Goal: Navigation & Orientation: Understand site structure

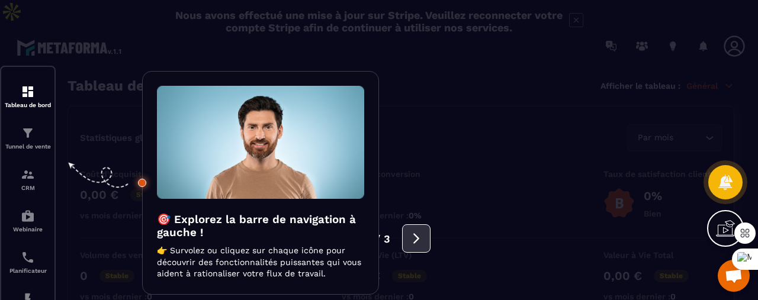
click at [418, 242] on icon at bounding box center [416, 238] width 13 height 13
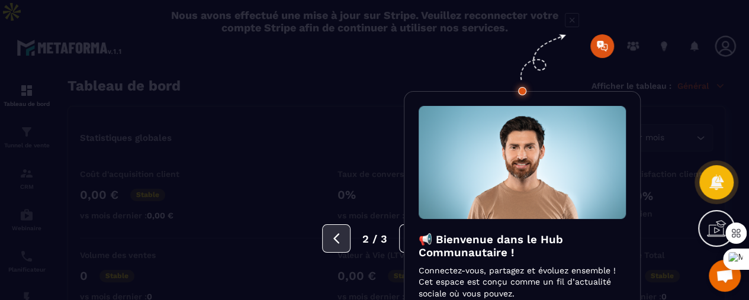
click at [335, 236] on icon at bounding box center [336, 238] width 13 height 13
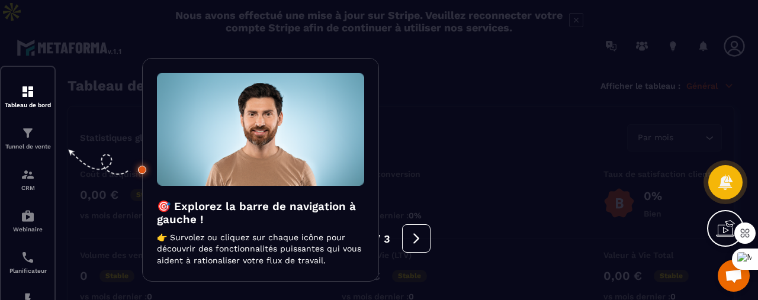
click at [25, 110] on div at bounding box center [379, 150] width 758 height 300
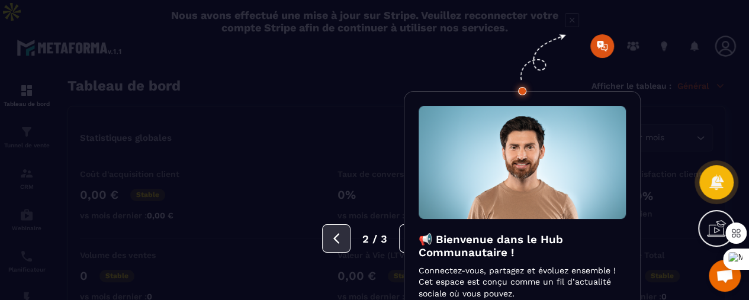
click at [342, 237] on icon at bounding box center [336, 238] width 13 height 13
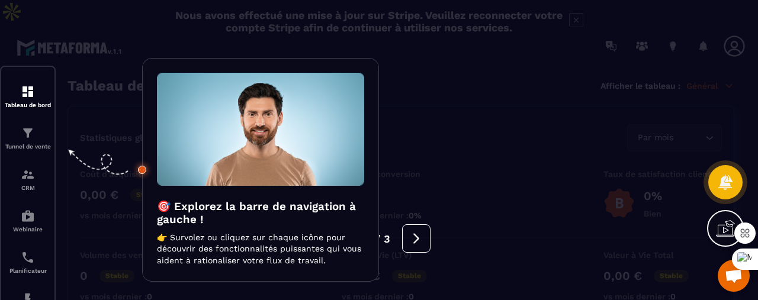
click at [27, 110] on div at bounding box center [379, 150] width 758 height 300
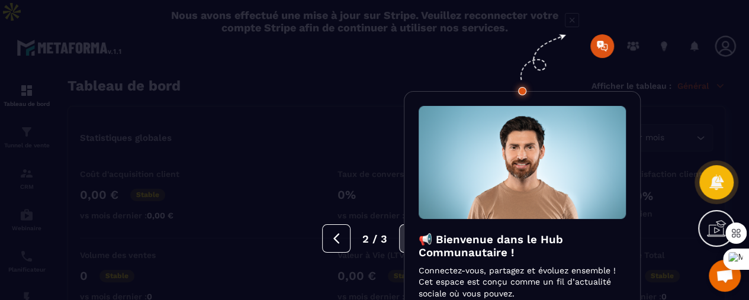
click at [401, 245] on button at bounding box center [413, 239] width 28 height 28
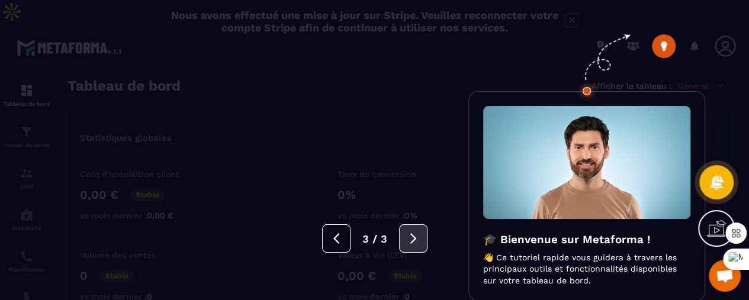
click at [407, 240] on icon at bounding box center [413, 238] width 13 height 13
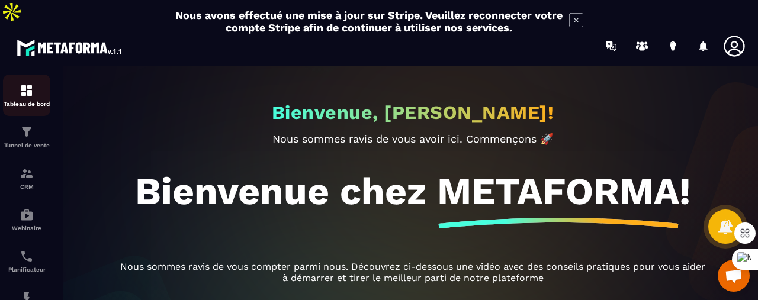
click at [28, 84] on img at bounding box center [27, 91] width 14 height 14
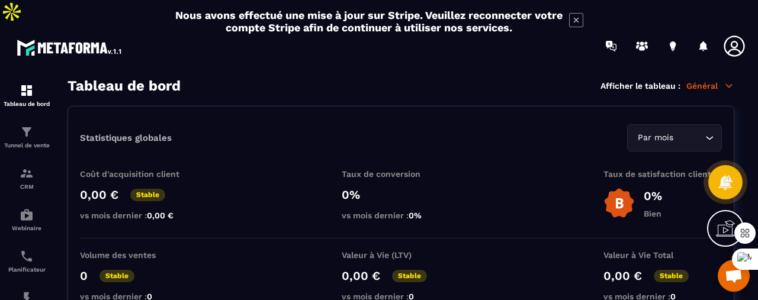
click at [722, 226] on icon at bounding box center [725, 228] width 19 height 19
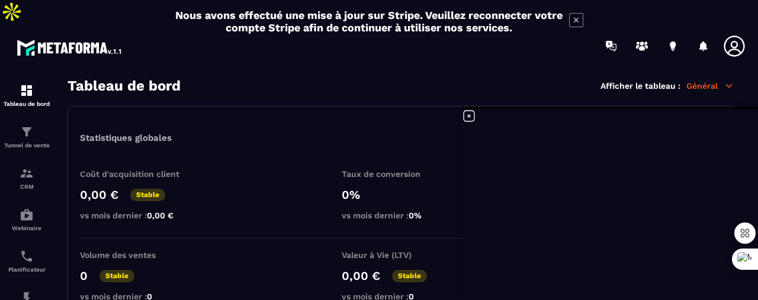
click at [469, 111] on icon at bounding box center [469, 116] width 11 height 11
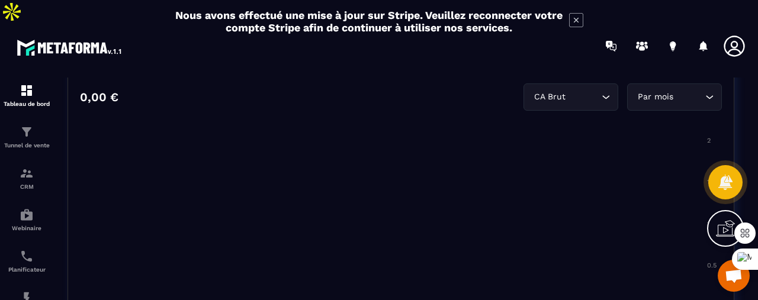
scroll to position [588, 0]
click at [20, 125] on img at bounding box center [27, 132] width 14 height 14
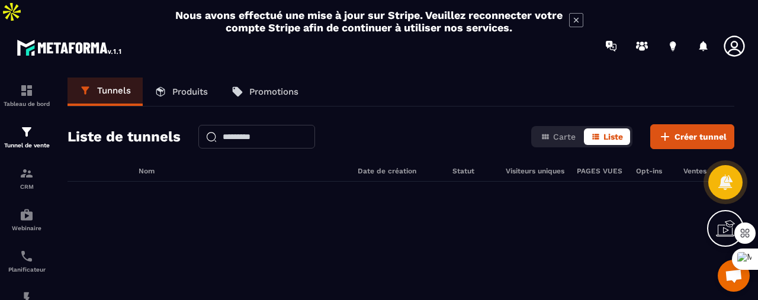
click at [121, 85] on p "Tunnels" at bounding box center [114, 90] width 34 height 11
click at [704, 131] on span "Créer tunnel" at bounding box center [701, 137] width 52 height 12
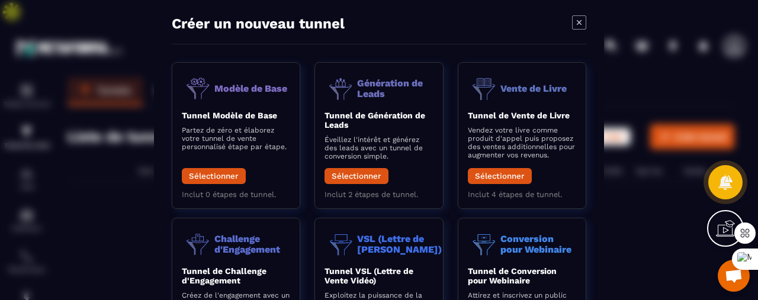
click at [140, 32] on div "Modal window" at bounding box center [379, 150] width 758 height 300
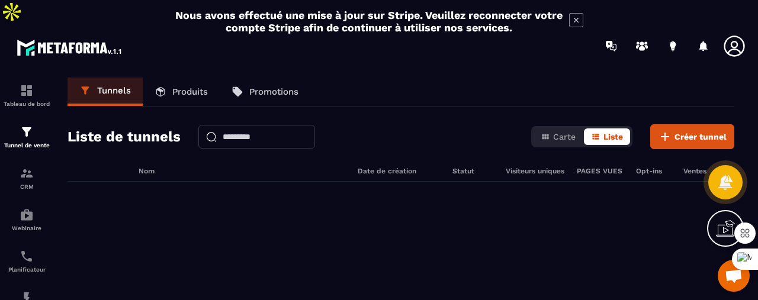
click at [730, 34] on icon at bounding box center [735, 46] width 24 height 24
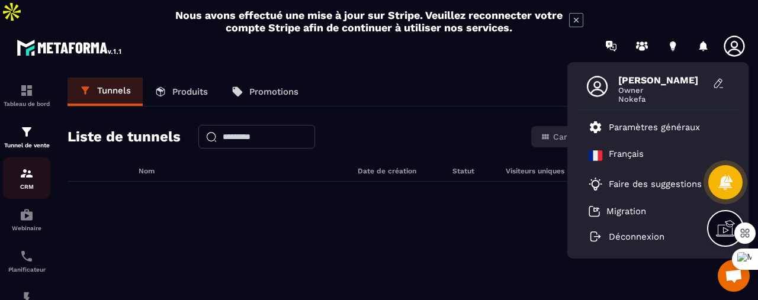
click at [25, 166] on div "CRM" at bounding box center [26, 178] width 47 height 24
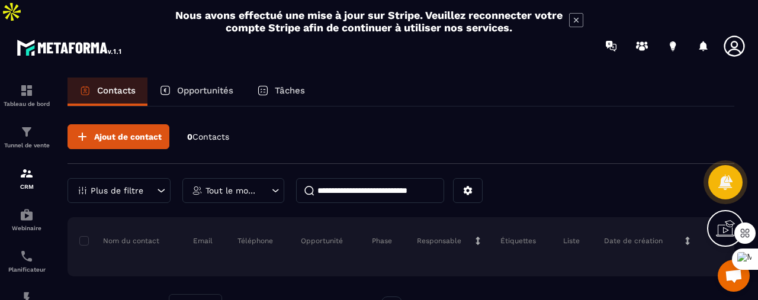
scroll to position [14, 0]
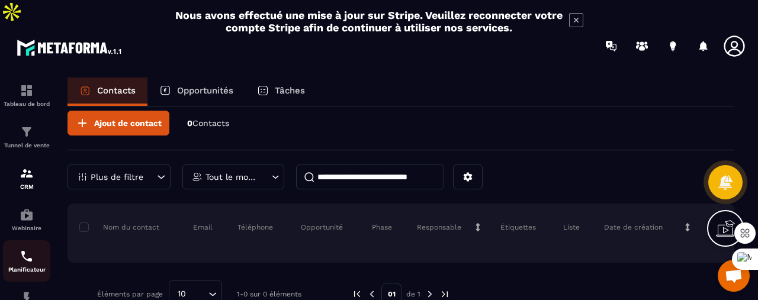
click at [27, 249] on img at bounding box center [27, 256] width 14 height 14
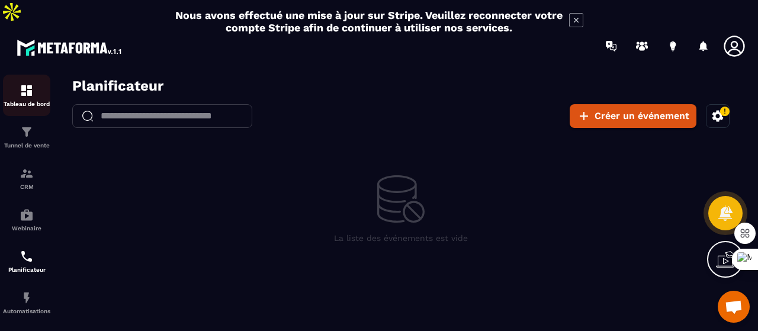
click at [30, 84] on img at bounding box center [27, 91] width 14 height 14
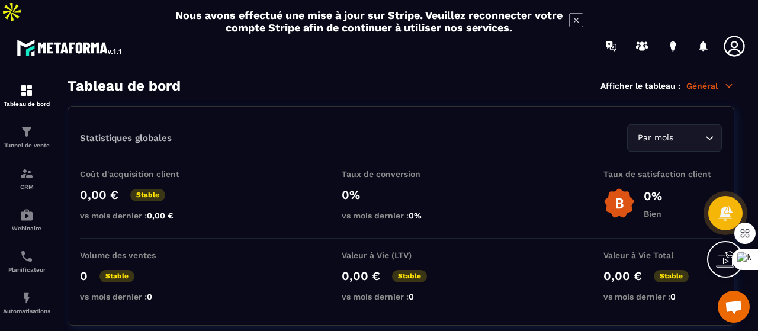
click at [725, 81] on icon at bounding box center [729, 86] width 11 height 11
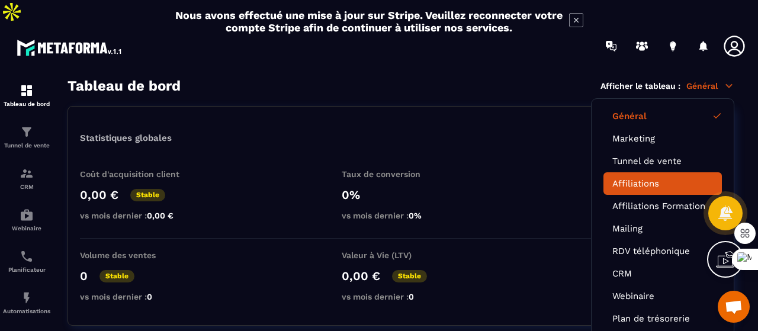
click at [643, 178] on link "Affiliations" at bounding box center [663, 183] width 101 height 11
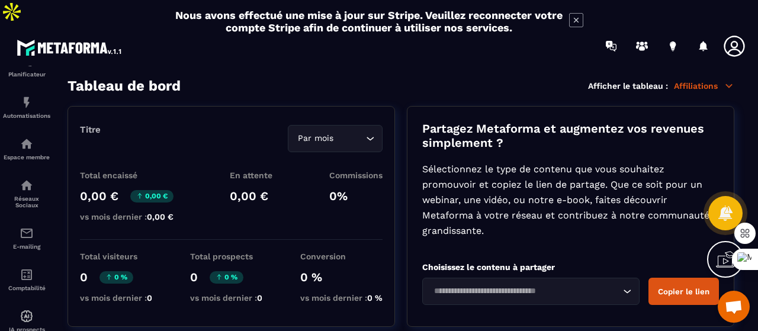
scroll to position [206, 0]
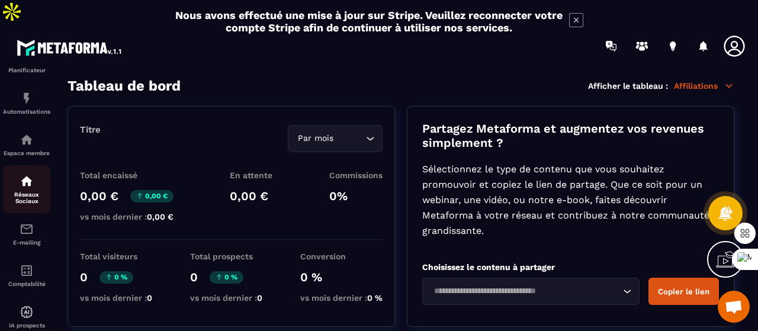
click at [24, 191] on p "Réseaux Sociaux" at bounding box center [26, 197] width 47 height 13
